Goal: Information Seeking & Learning: Learn about a topic

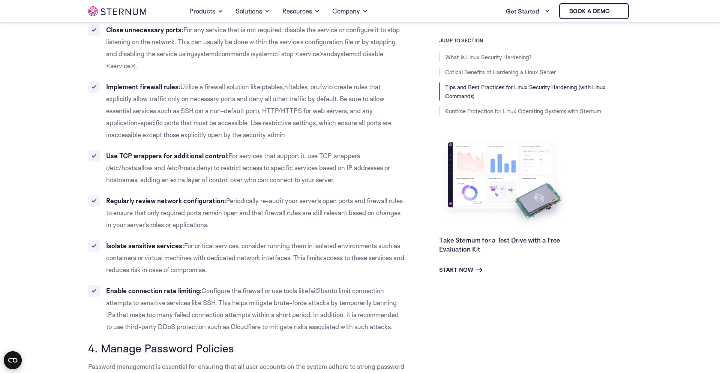
scroll to position [1628, 0]
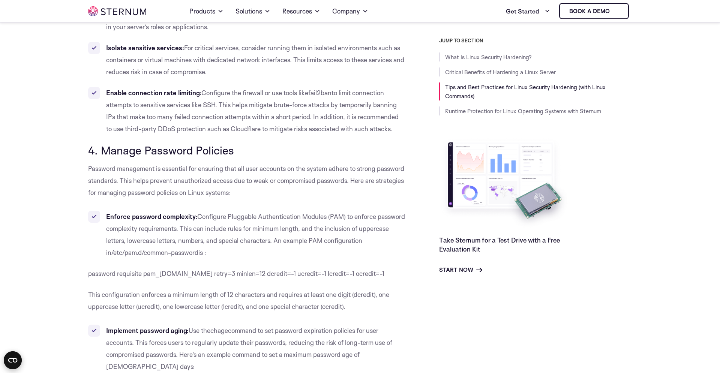
click at [106, 150] on span "4. Manage Password Policies" at bounding box center [161, 150] width 146 height 14
click at [143, 166] on span "Password management is essential for ensuring that all user accounts on the sys…" at bounding box center [246, 181] width 316 height 32
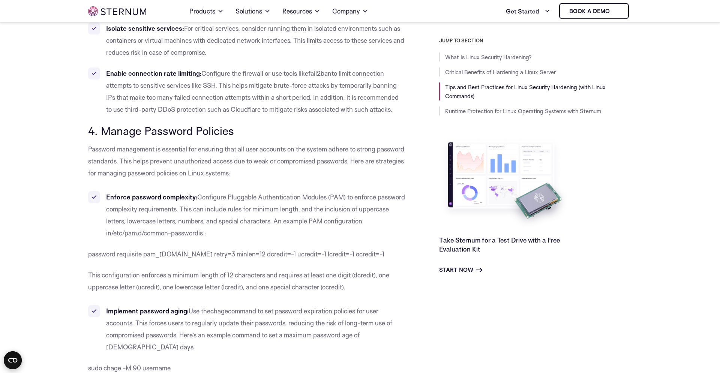
scroll to position [1727, 0]
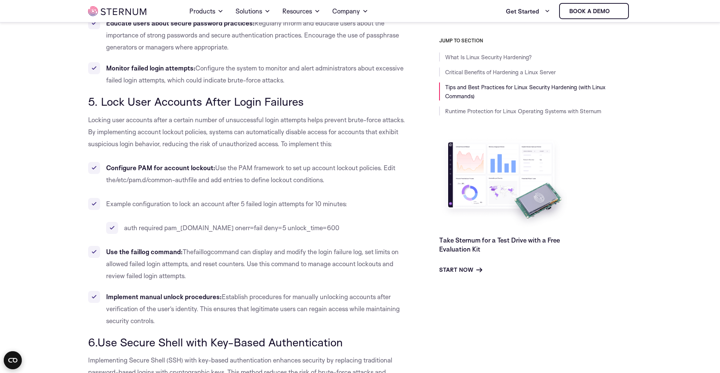
scroll to position [2222, 0]
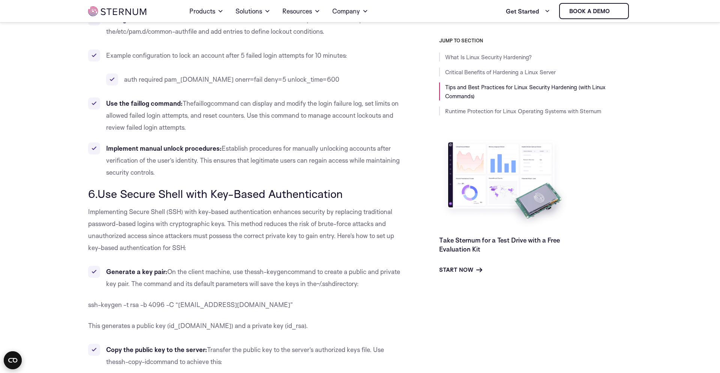
drag, startPoint x: 102, startPoint y: 175, endPoint x: 324, endPoint y: 178, distance: 221.7
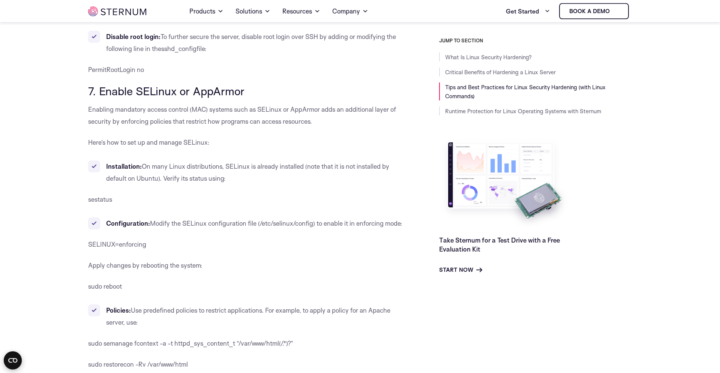
scroll to position [2816, 0]
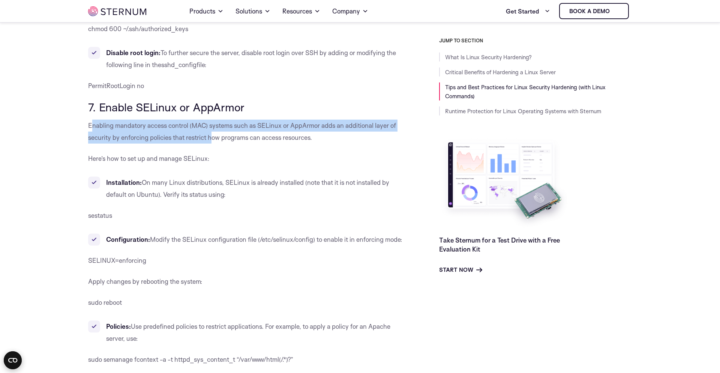
drag, startPoint x: 91, startPoint y: 102, endPoint x: 212, endPoint y: 108, distance: 121.3
click at [212, 120] on p "Enabling mandatory access control (MAC) systems such as SELinux or AppArmor add…" at bounding box center [246, 132] width 317 height 24
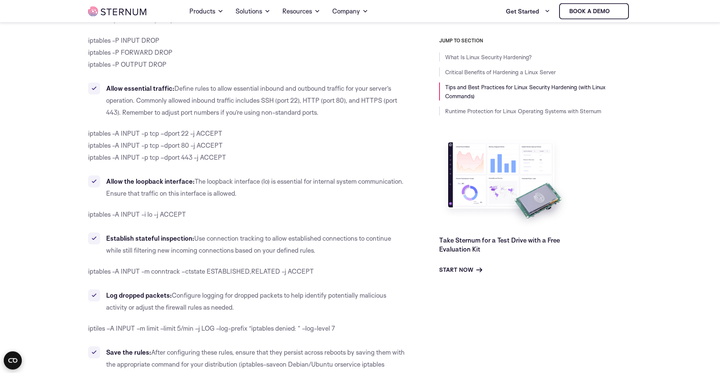
scroll to position [3954, 0]
